Goal: Information Seeking & Learning: Learn about a topic

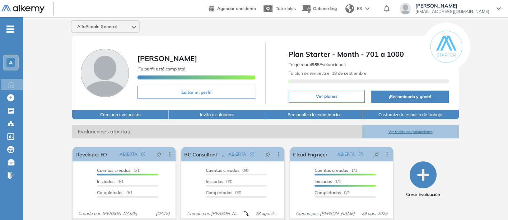
click at [405, 127] on button "Ver todas las evaluaciones" at bounding box center [410, 131] width 96 height 13
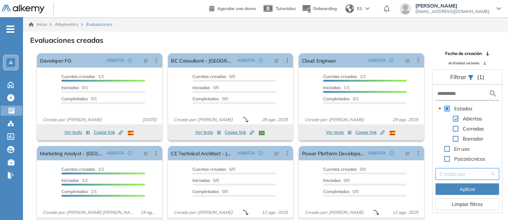
click at [453, 173] on input "search" at bounding box center [464, 173] width 50 height 11
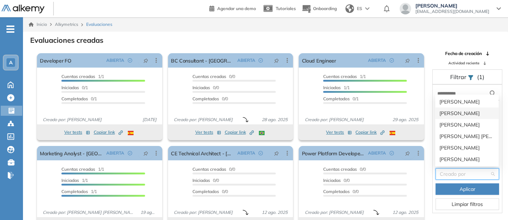
click at [447, 108] on div "[PERSON_NAME]" at bounding box center [466, 112] width 63 height 11
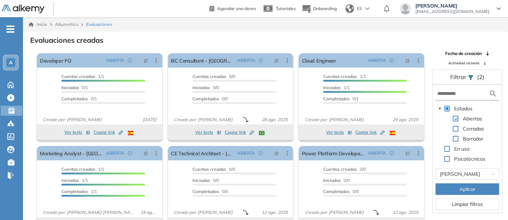
click at [454, 185] on button "Aplicar" at bounding box center [466, 188] width 63 height 11
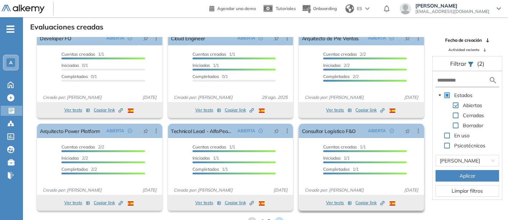
scroll to position [17, 0]
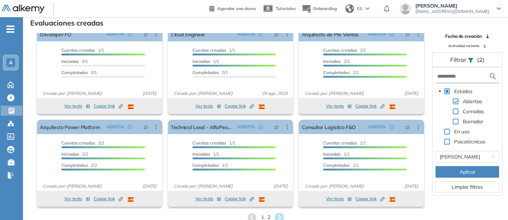
click at [280, 213] on icon at bounding box center [279, 217] width 10 height 10
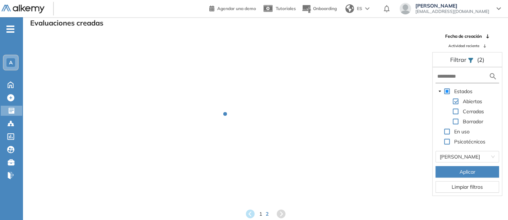
scroll to position [0, 0]
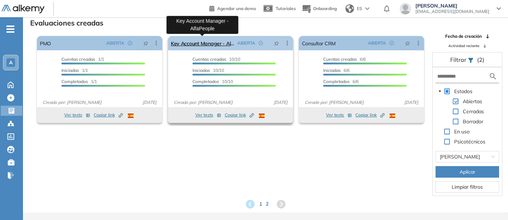
click at [198, 41] on link "Key Account Manager - AlfaPeople" at bounding box center [202, 43] width 63 height 14
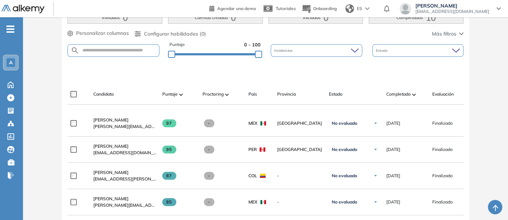
scroll to position [199, 0]
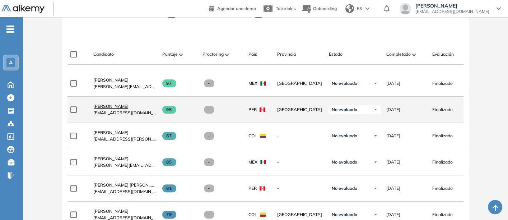
click at [108, 106] on span "[PERSON_NAME]" at bounding box center [110, 105] width 35 height 5
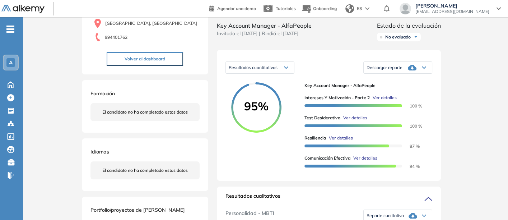
scroll to position [80, 0]
